Goal: Information Seeking & Learning: Learn about a topic

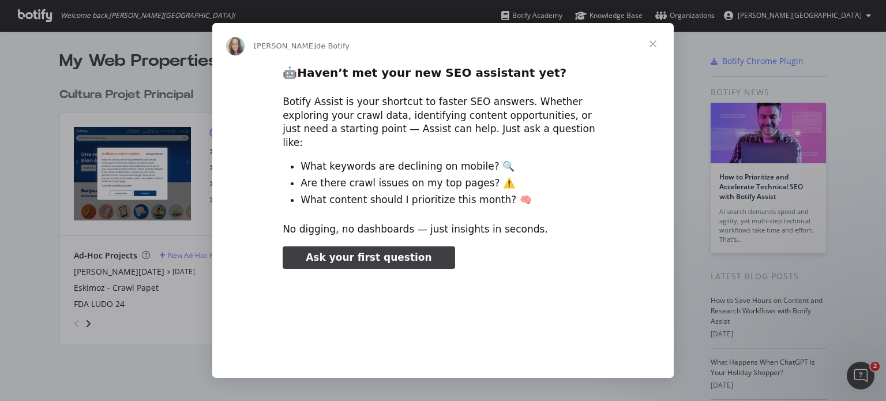
type input "3296666"
click at [652, 45] on span "Fermer" at bounding box center [653, 44] width 42 height 42
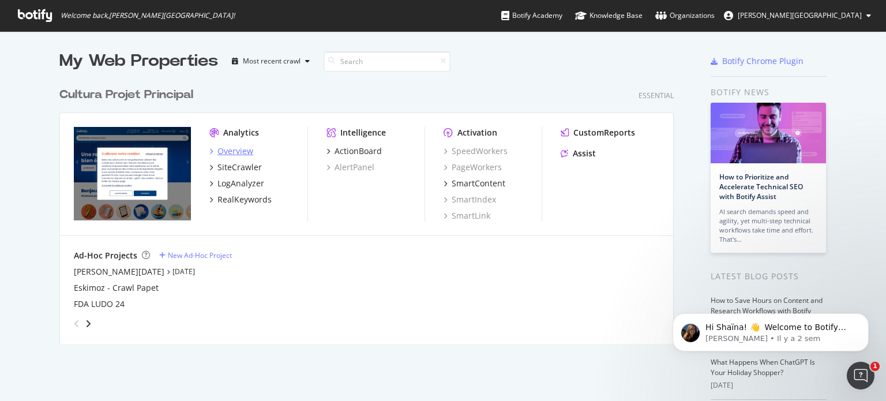
click at [238, 154] on div "Overview" at bounding box center [236, 151] width 36 height 12
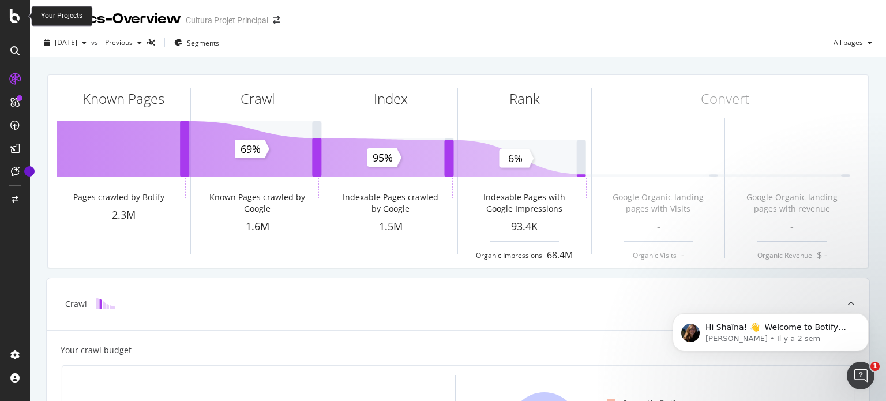
click at [14, 17] on icon at bounding box center [15, 16] width 10 height 14
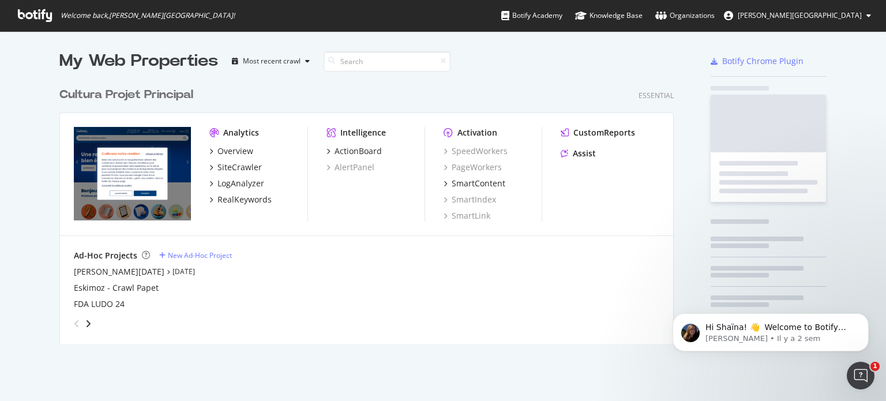
scroll to position [392, 869]
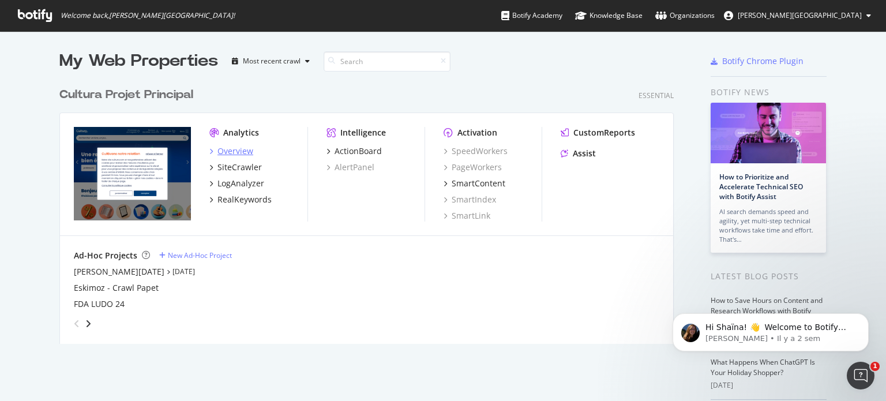
click at [231, 145] on div "Overview" at bounding box center [236, 151] width 36 height 12
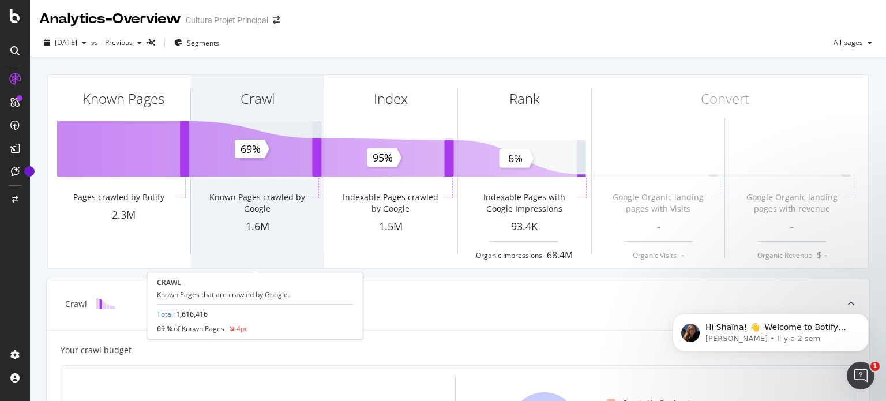
click at [277, 165] on div "Crawl Known Pages crawled by Google 1.6M" at bounding box center [257, 171] width 133 height 193
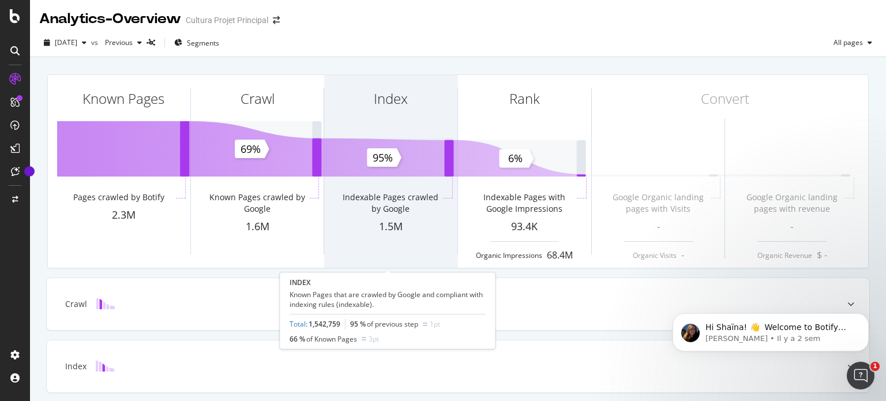
click at [407, 134] on div "Index" at bounding box center [390, 119] width 133 height 89
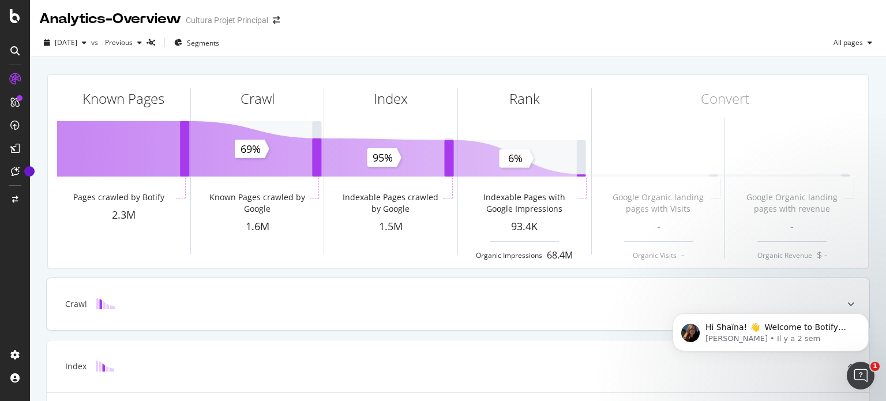
click at [231, 293] on div "Crawl" at bounding box center [458, 304] width 823 height 52
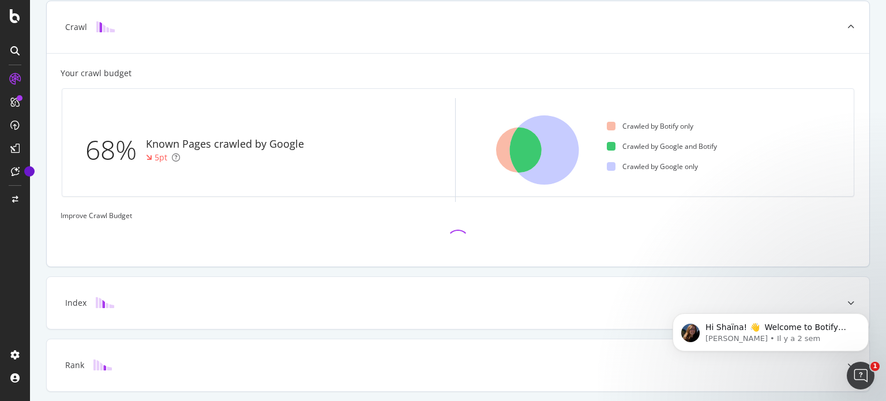
scroll to position [277, 0]
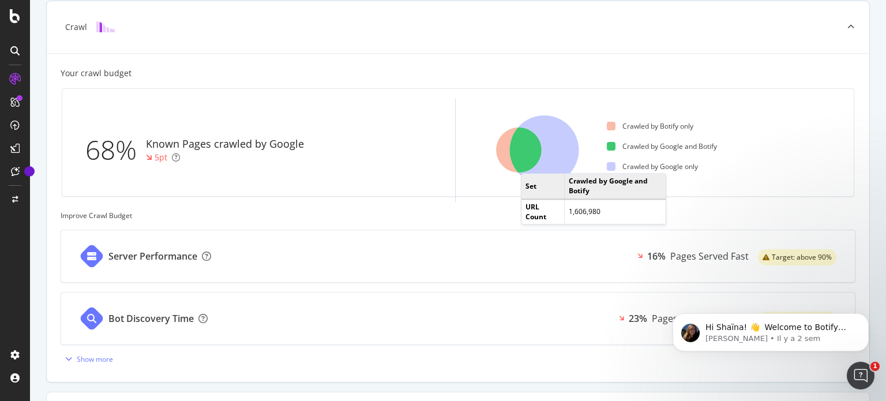
click at [533, 161] on icon at bounding box center [519, 151] width 46 height 46
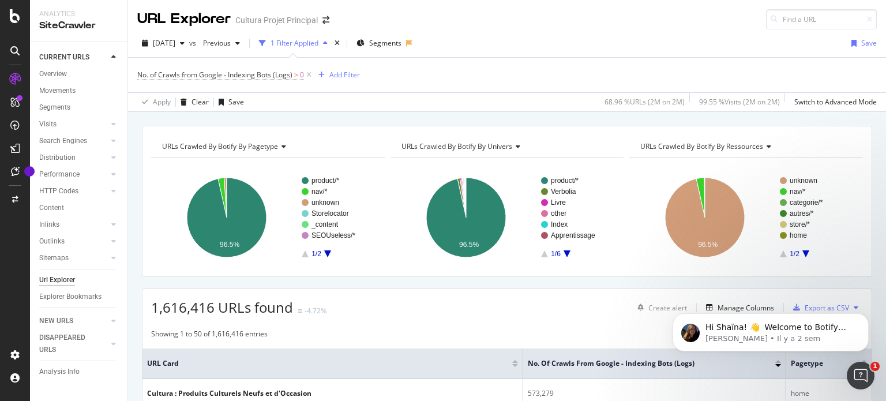
click at [282, 193] on rect "A chart." at bounding box center [266, 217] width 231 height 100
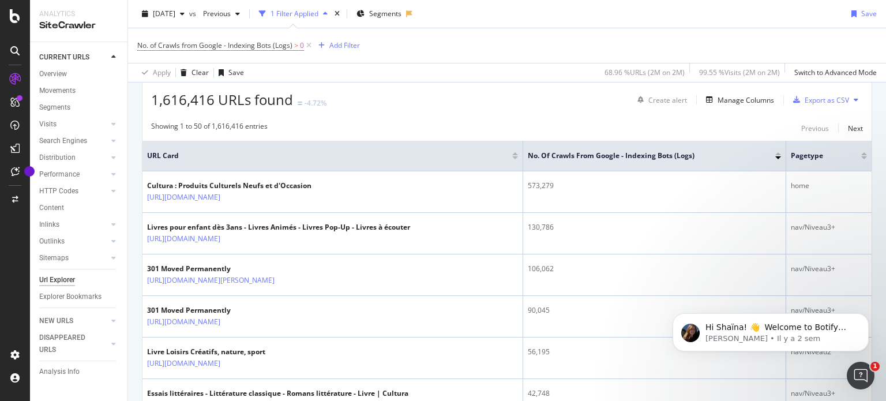
scroll to position [208, 0]
click at [587, 199] on td "573,279" at bounding box center [655, 192] width 264 height 42
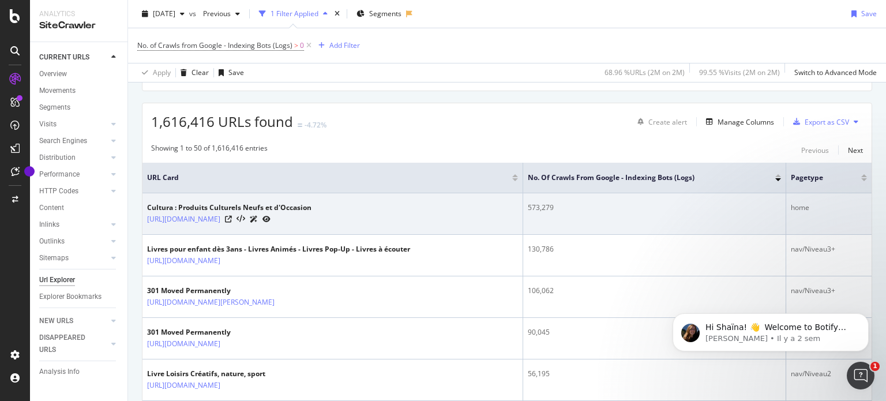
scroll to position [0, 0]
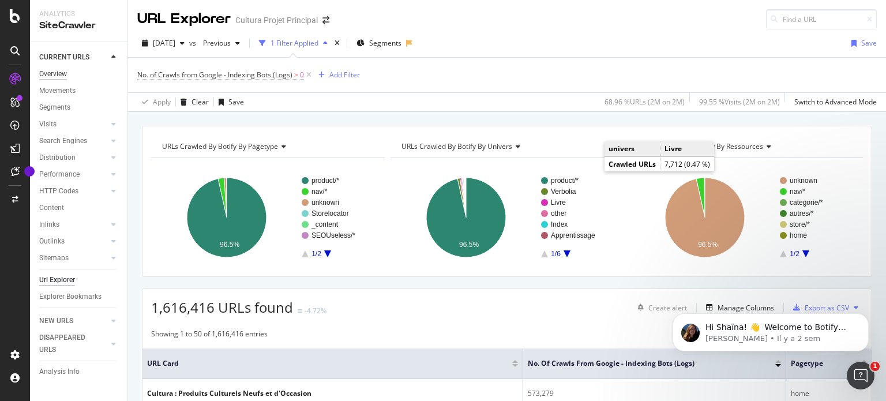
click at [55, 76] on div "Overview" at bounding box center [53, 74] width 28 height 12
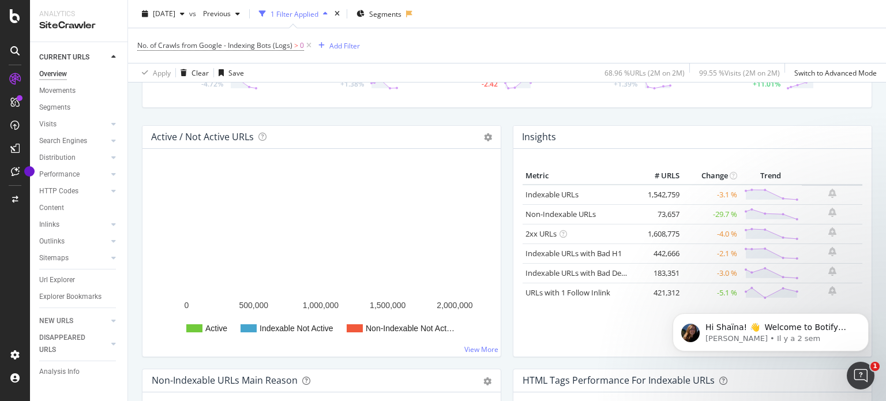
scroll to position [100, 0]
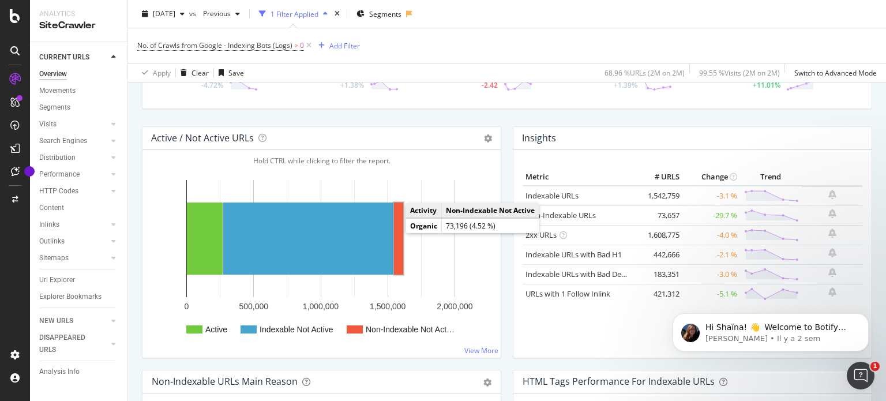
click at [399, 230] on rect "A chart." at bounding box center [398, 239] width 9 height 72
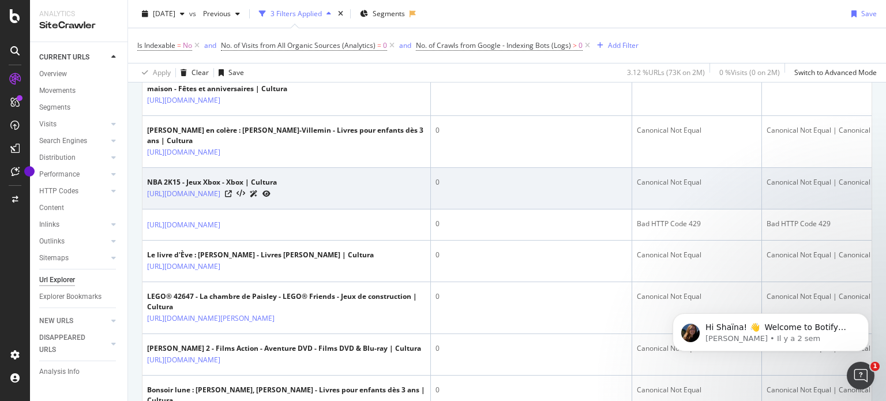
scroll to position [1233, 0]
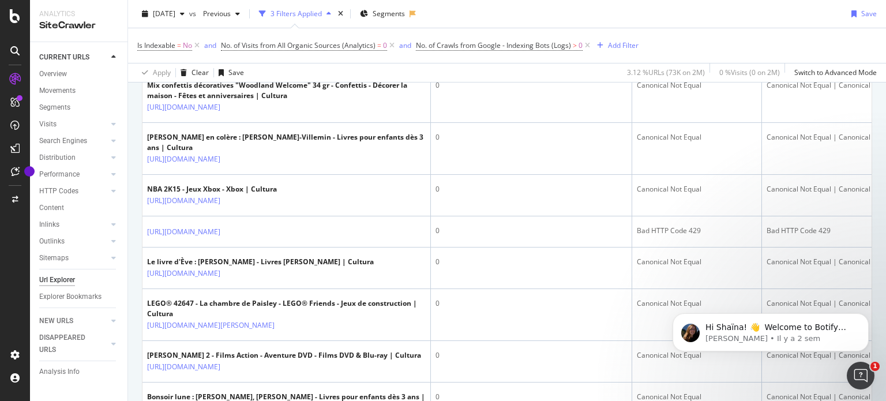
click at [286, 28] on icon at bounding box center [282, 24] width 7 height 7
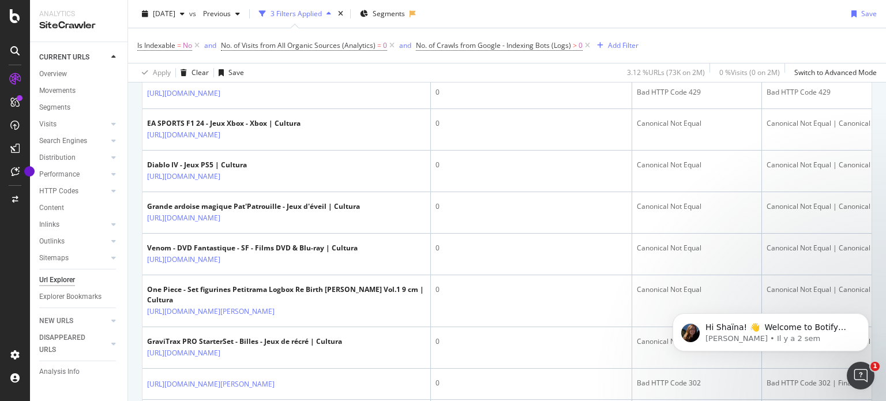
scroll to position [1992, 0]
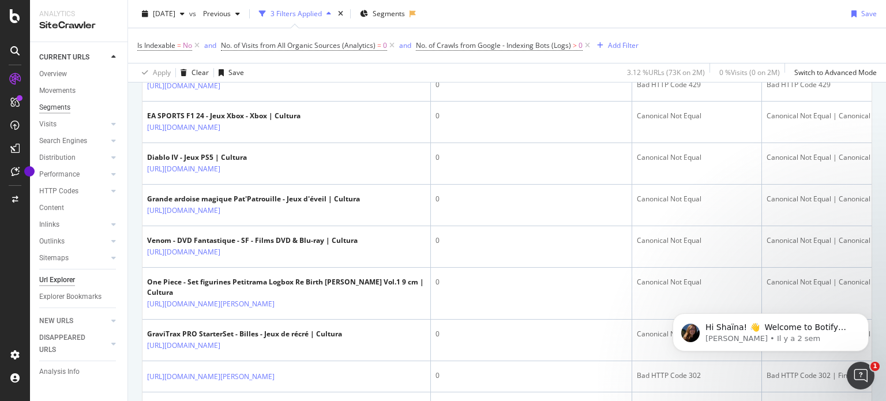
click at [58, 108] on div "Segments" at bounding box center [54, 108] width 31 height 12
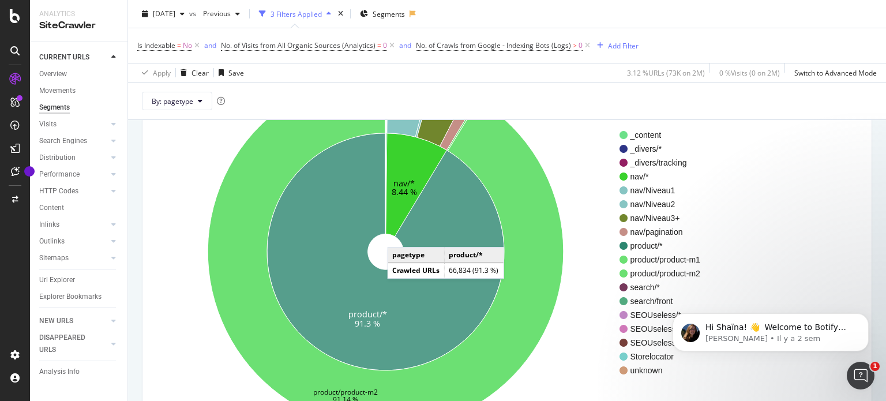
scroll to position [129, 0]
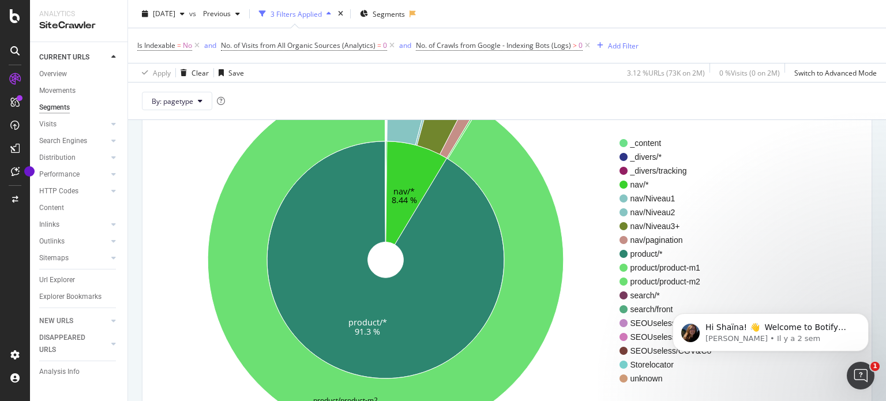
click at [171, 140] on icon "nav/* 8.44 % product/* 91.3 % product/product-m2 91.14 %" at bounding box center [386, 260] width 468 height 356
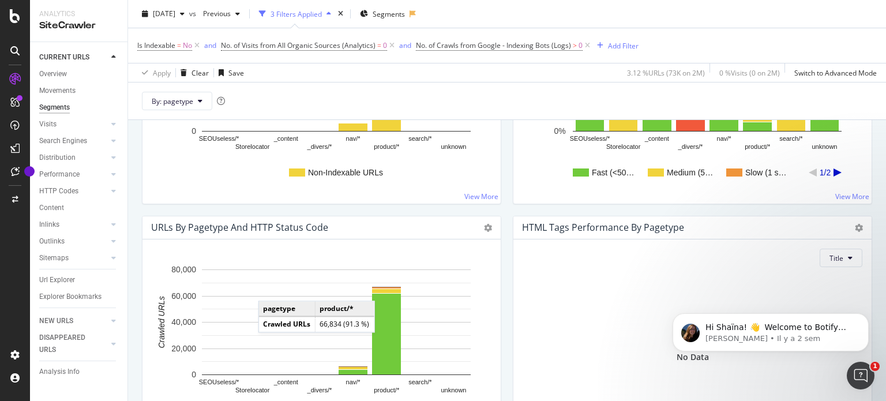
scroll to position [869, 0]
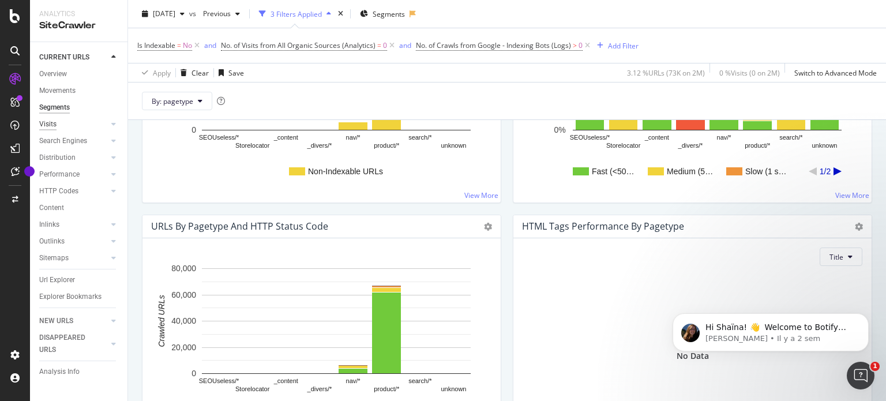
click at [50, 126] on div "Visits" at bounding box center [47, 124] width 17 height 12
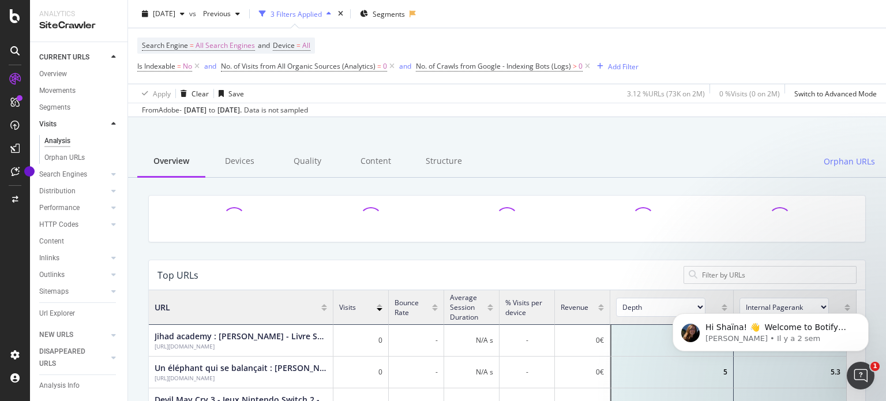
scroll to position [35, 0]
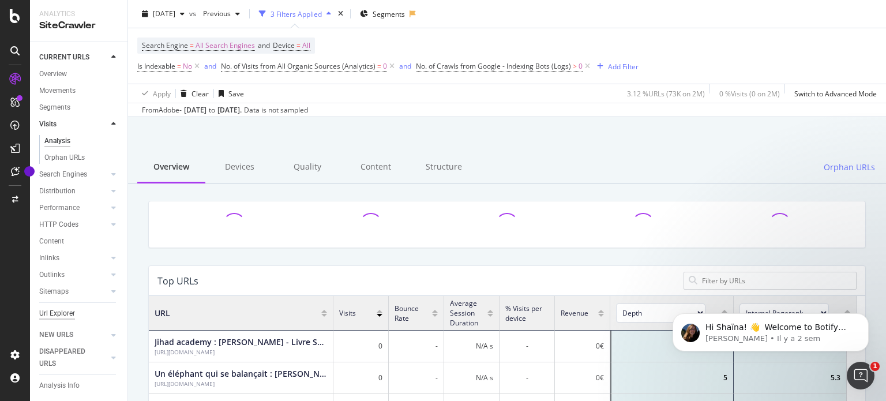
click at [72, 311] on div "Url Explorer" at bounding box center [57, 314] width 36 height 12
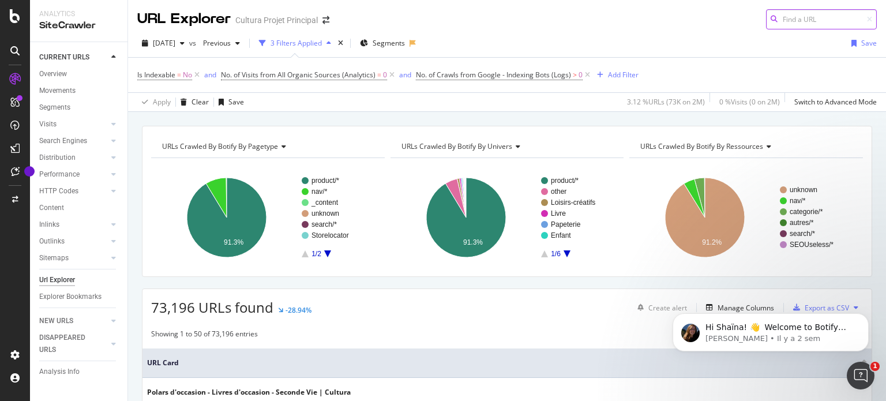
paste input "[URL][DOMAIN_NAME][PERSON_NAME]"
type input "[URL][DOMAIN_NAME][PERSON_NAME]"
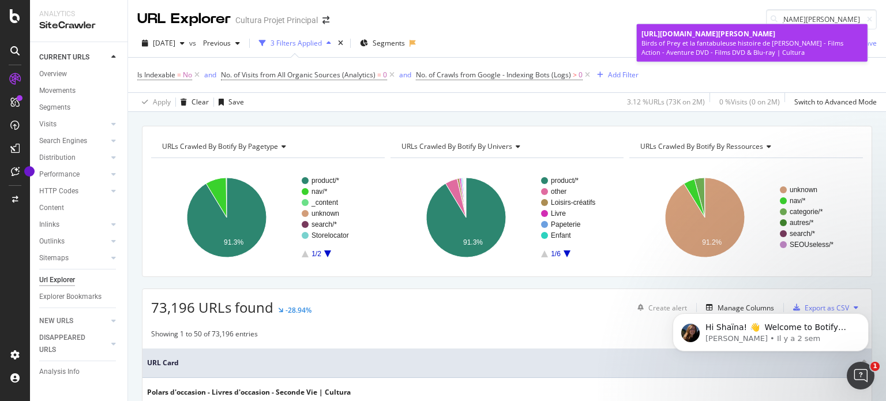
scroll to position [0, 0]
click at [708, 39] on span "[URL][DOMAIN_NAME][PERSON_NAME]" at bounding box center [709, 34] width 134 height 10
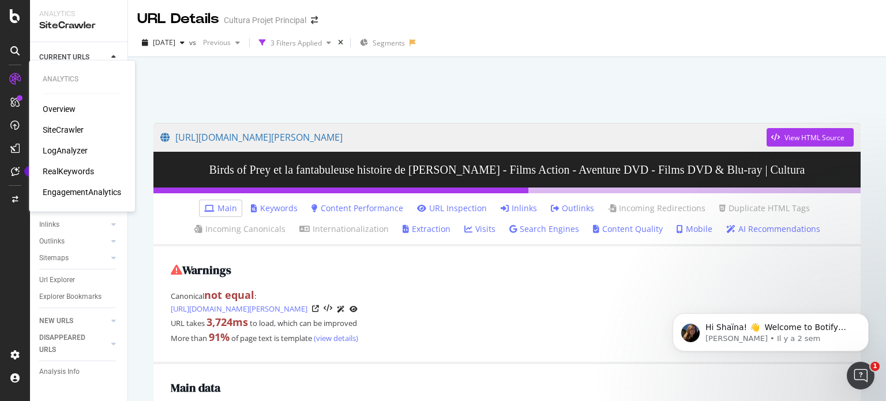
click at [58, 105] on div "Overview" at bounding box center [59, 109] width 33 height 12
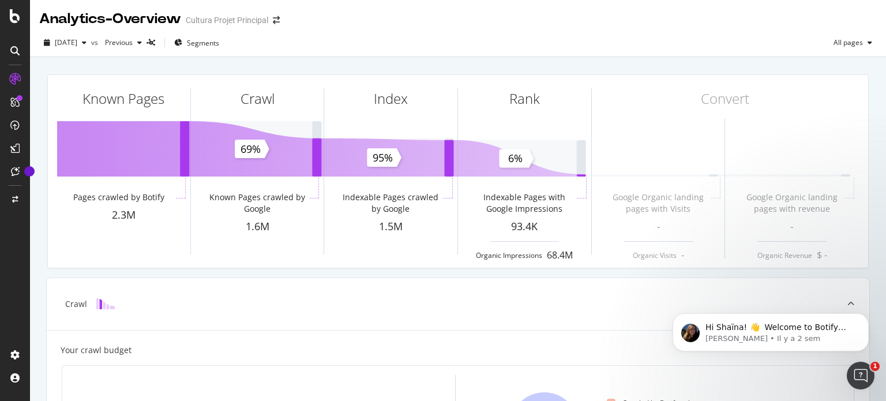
drag, startPoint x: 14, startPoint y: 80, endPoint x: 26, endPoint y: 78, distance: 12.2
click at [14, 80] on icon at bounding box center [15, 79] width 12 height 12
click at [23, 81] on div at bounding box center [15, 79] width 18 height 18
click at [16, 78] on icon at bounding box center [15, 79] width 12 height 12
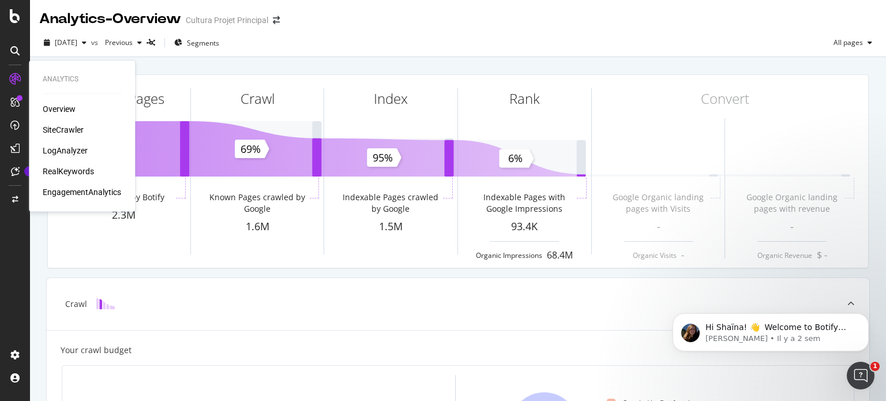
click at [65, 149] on div "LogAnalyzer" at bounding box center [65, 151] width 45 height 12
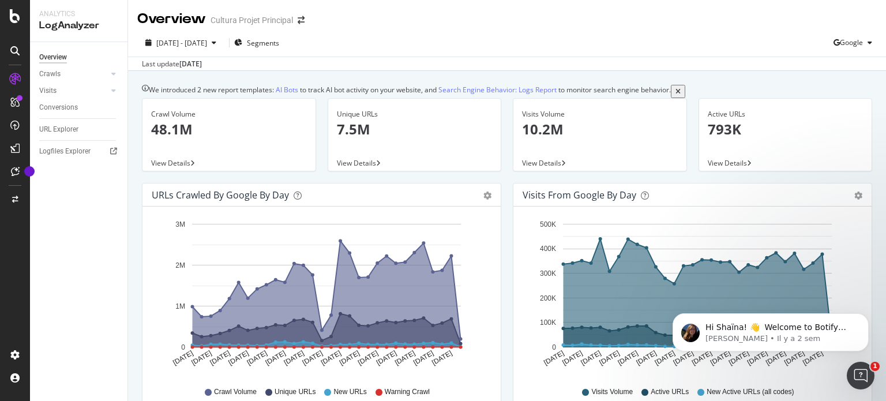
click at [371, 182] on div "Unique URLs 7.5M View Details" at bounding box center [415, 140] width 186 height 85
click at [56, 104] on div "Conversions" at bounding box center [58, 108] width 39 height 12
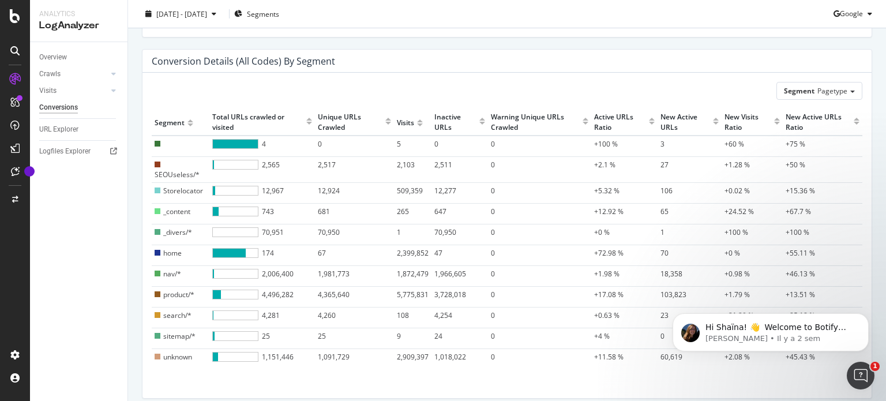
scroll to position [405, 0]
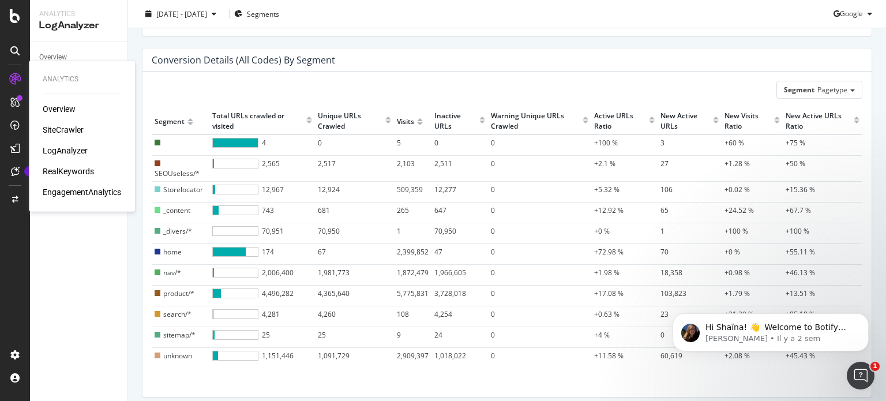
click at [68, 170] on div "RealKeywords" at bounding box center [68, 172] width 51 height 12
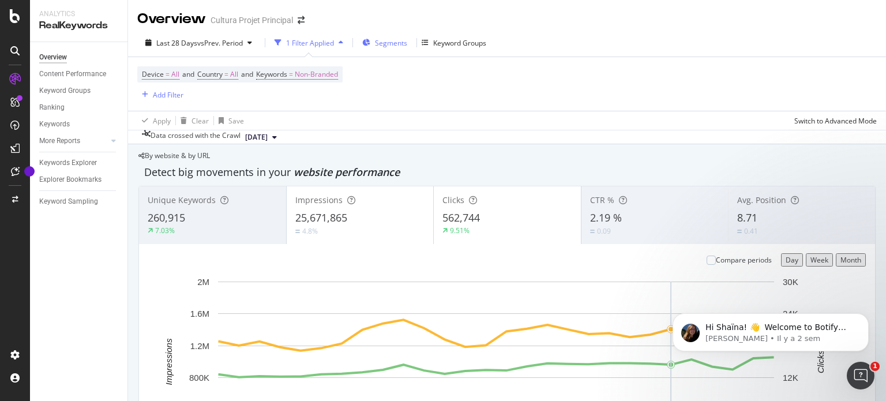
click at [394, 42] on span "Segments" at bounding box center [391, 43] width 32 height 10
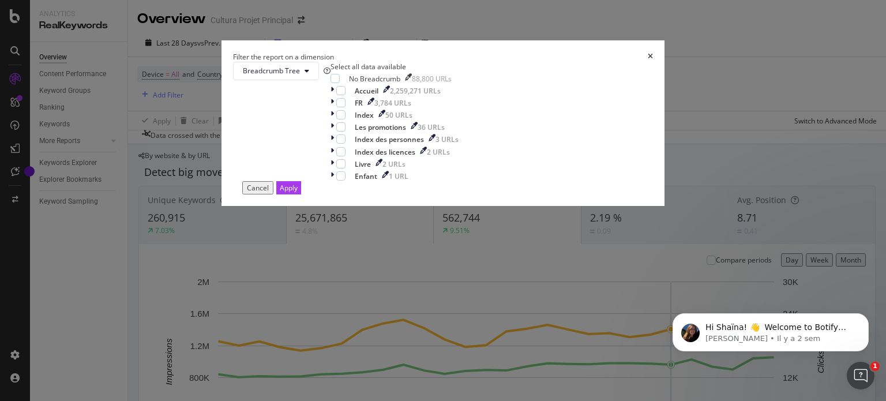
click at [648, 60] on icon "times" at bounding box center [650, 56] width 5 height 7
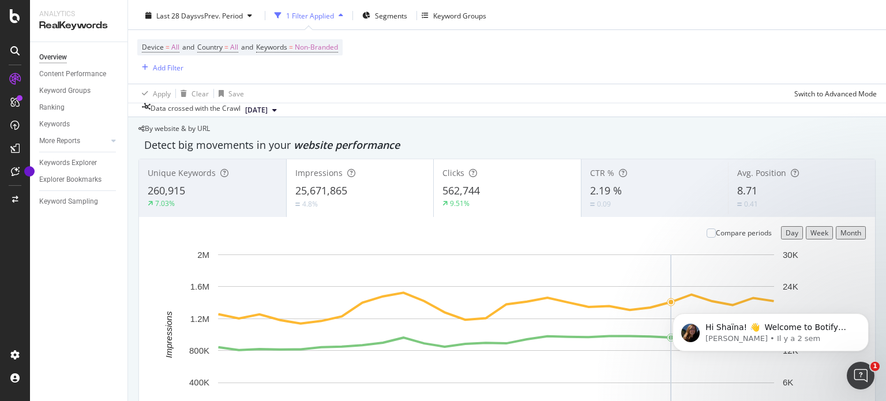
scroll to position [28, 0]
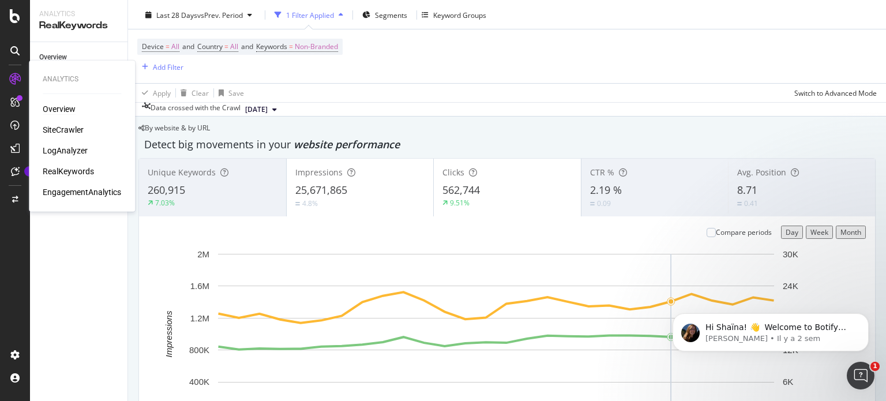
click at [58, 111] on div "Overview" at bounding box center [59, 109] width 33 height 12
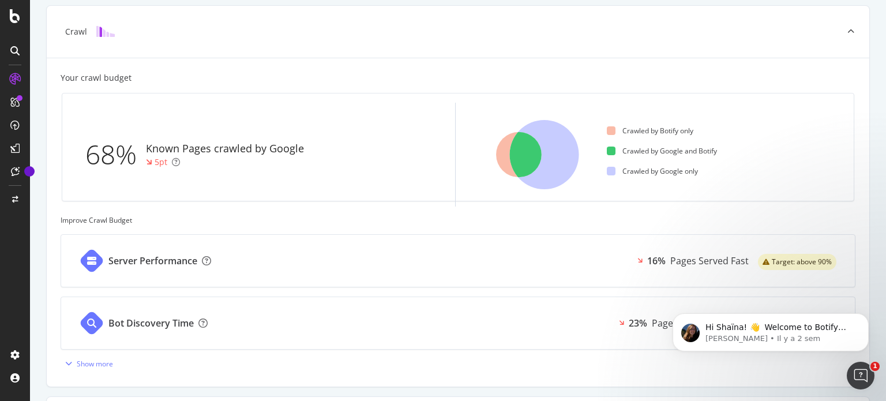
scroll to position [272, 0]
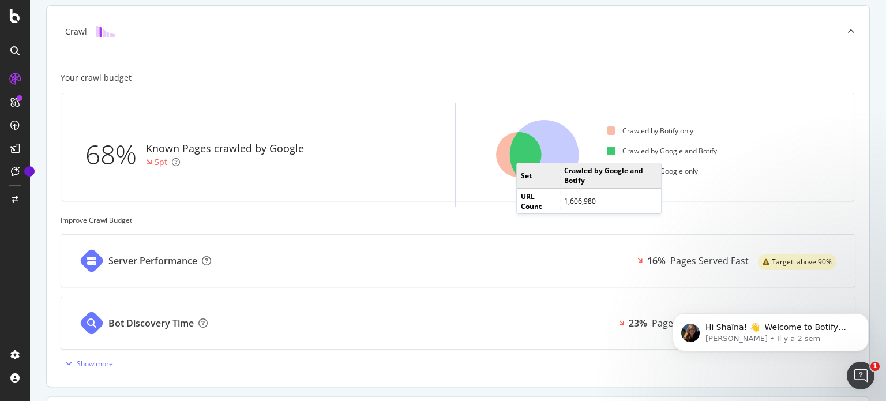
click at [528, 151] on icon at bounding box center [519, 155] width 46 height 46
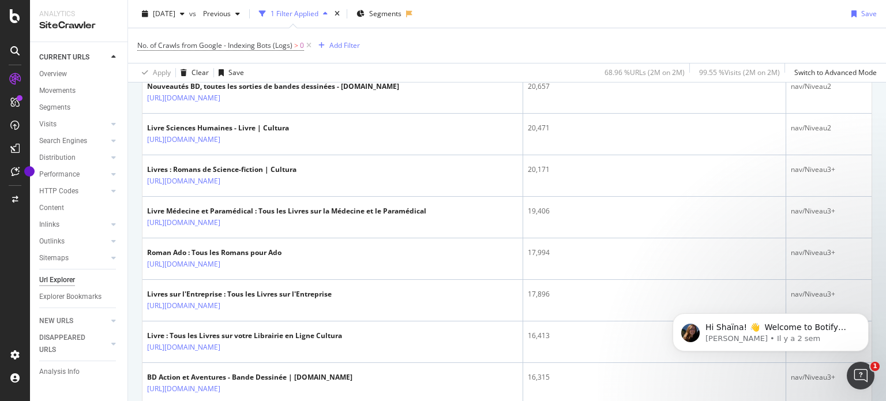
scroll to position [1098, 0]
